Goal: Find specific page/section: Find specific page/section

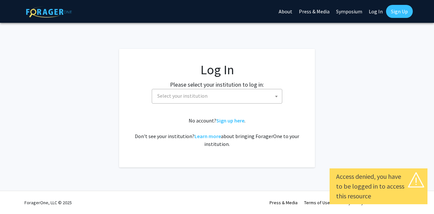
select select
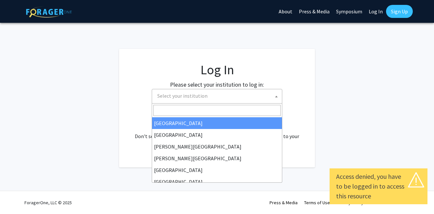
click at [249, 97] on span "Select your institution" at bounding box center [218, 95] width 127 height 13
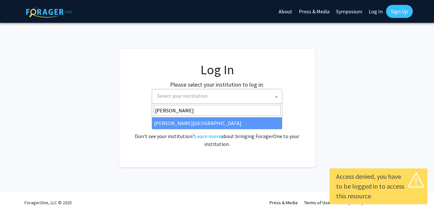
type input "thomas"
select select "24"
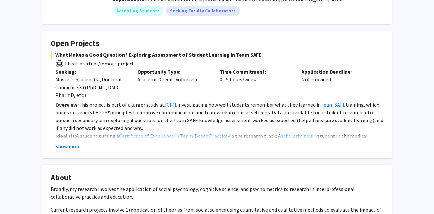
scroll to position [88, 0]
